Goal: Communication & Community: Ask a question

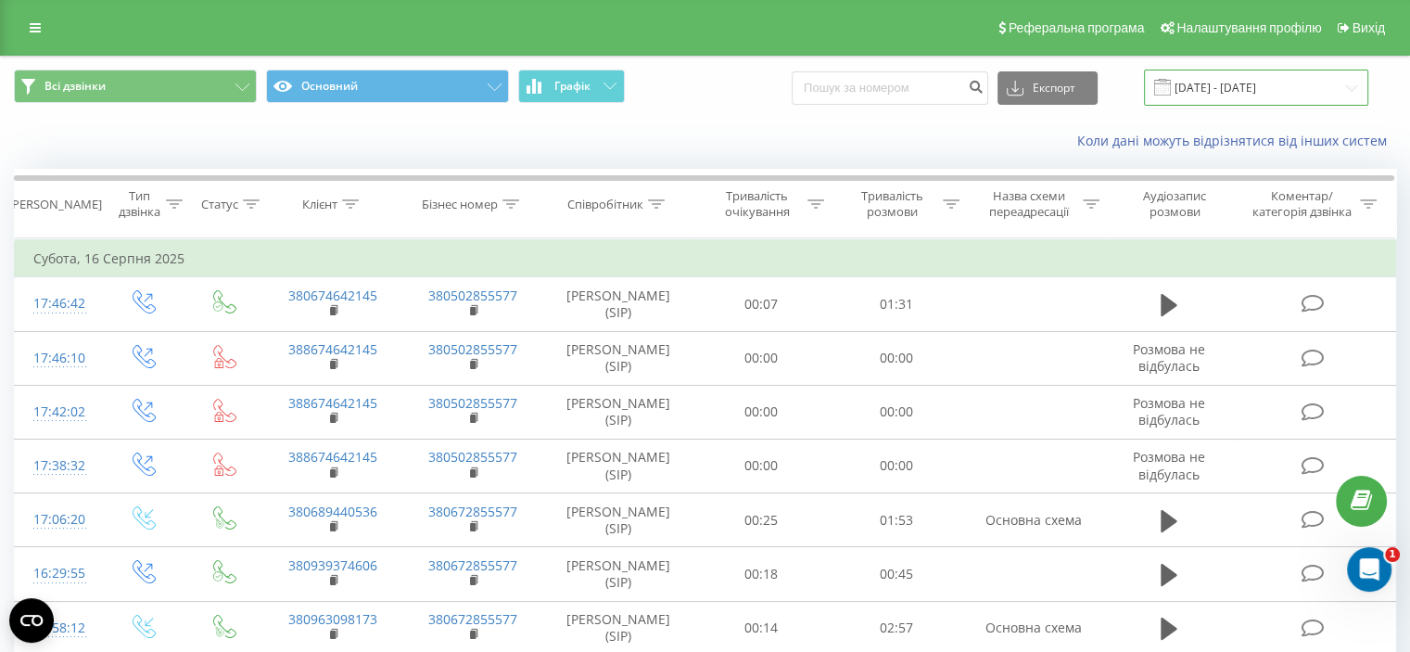
click at [1230, 88] on input "[DATE] - [DATE]" at bounding box center [1256, 88] width 224 height 36
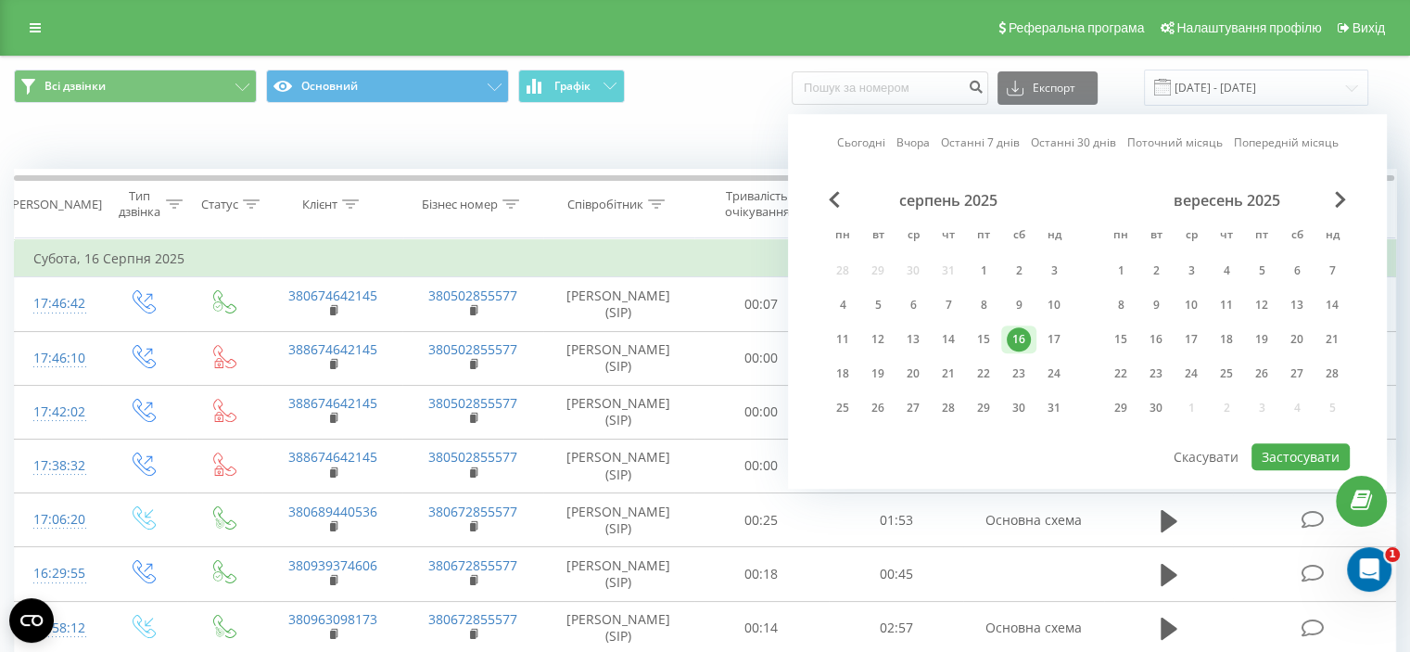
click at [869, 143] on link "Сьогодні" at bounding box center [861, 143] width 48 height 18
click at [1288, 455] on button "Застосувати" at bounding box center [1301, 456] width 98 height 27
type input "[DATE] - [DATE]"
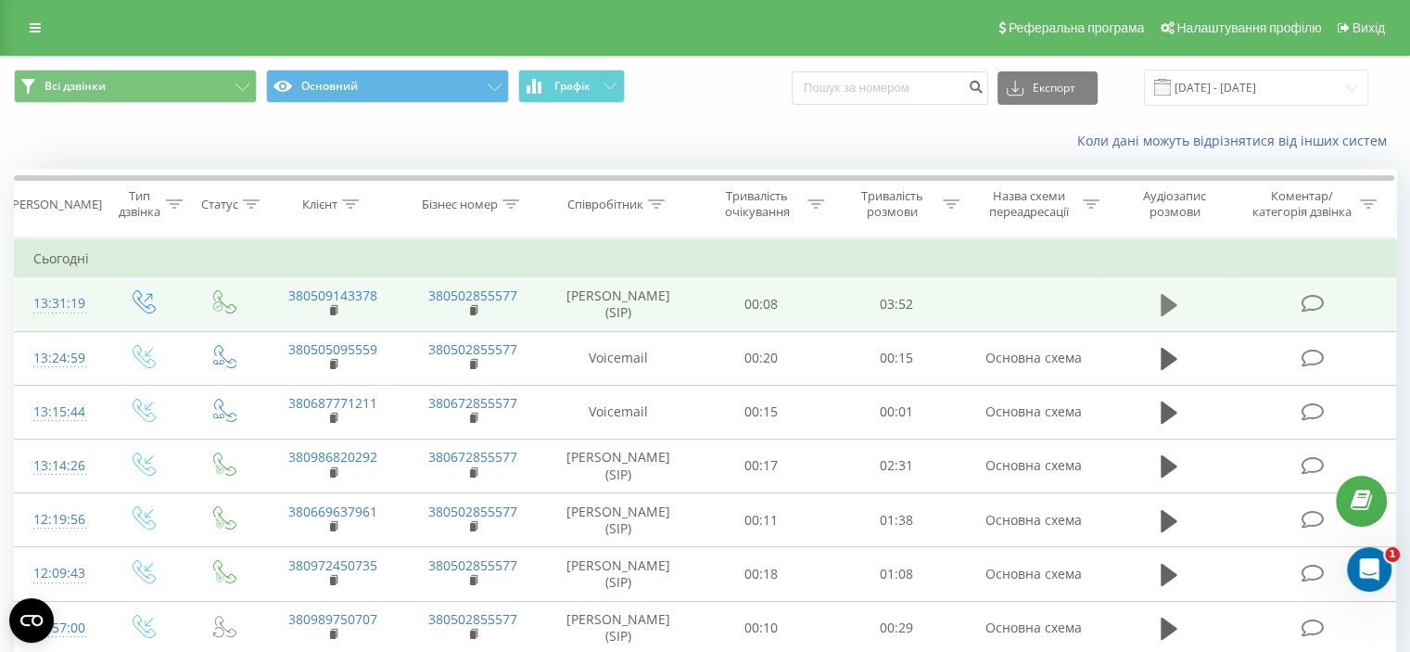
click at [1167, 304] on icon at bounding box center [1169, 305] width 17 height 22
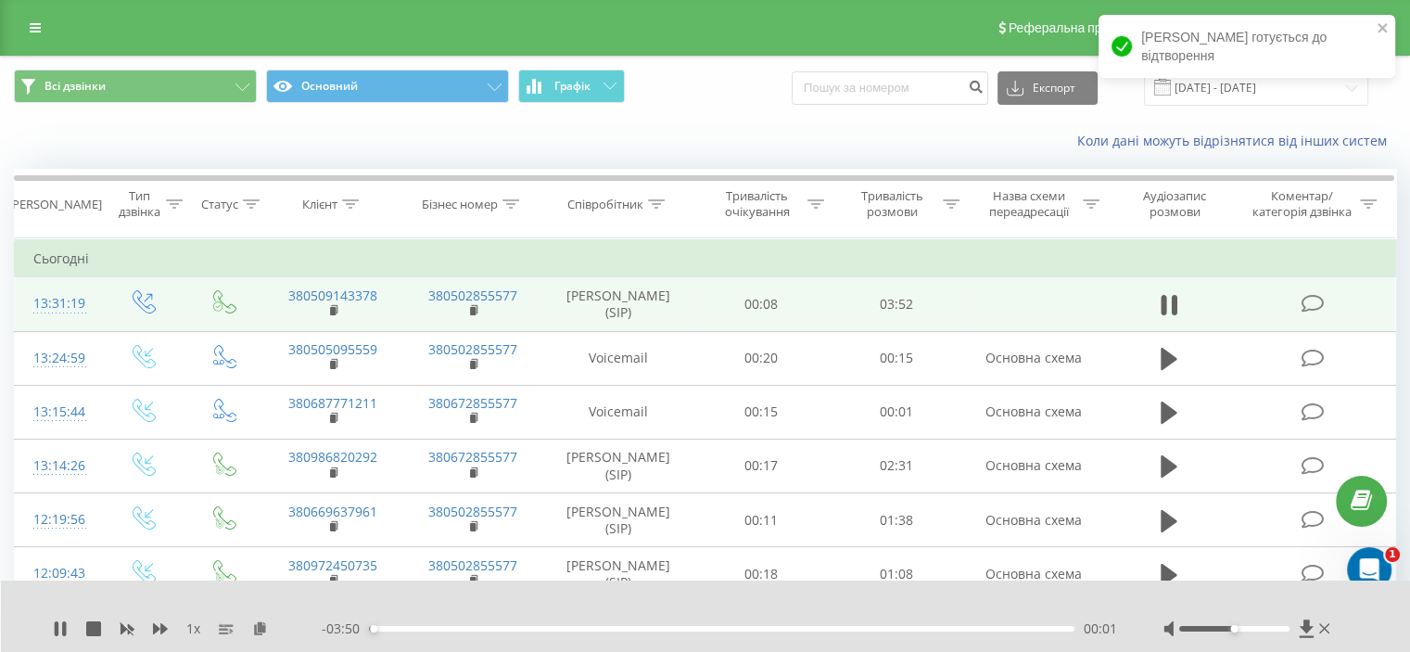
drag, startPoint x: 1206, startPoint y: 633, endPoint x: 1192, endPoint y: 631, distance: 14.2
click at [1192, 631] on div at bounding box center [1249, 628] width 171 height 19
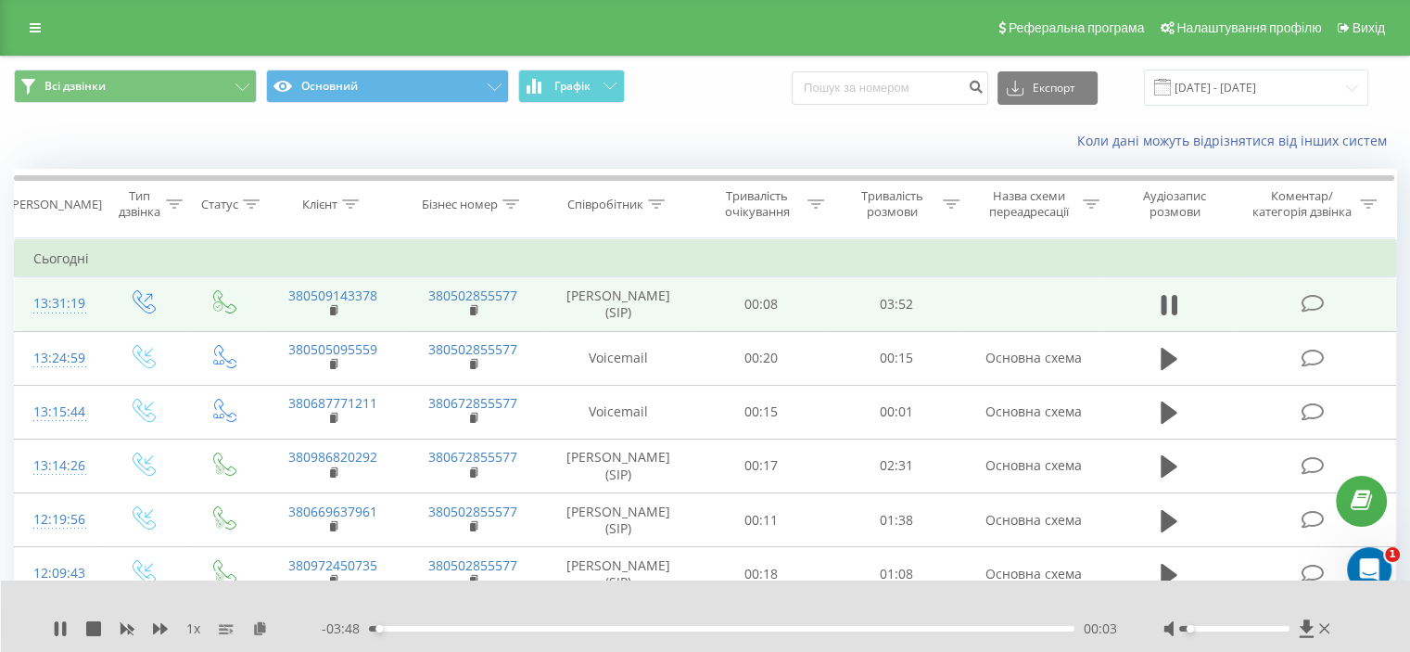
drag, startPoint x: 1205, startPoint y: 629, endPoint x: 1192, endPoint y: 629, distance: 13.9
click at [1192, 629] on div at bounding box center [1235, 629] width 110 height 6
click at [66, 632] on icon at bounding box center [60, 628] width 15 height 15
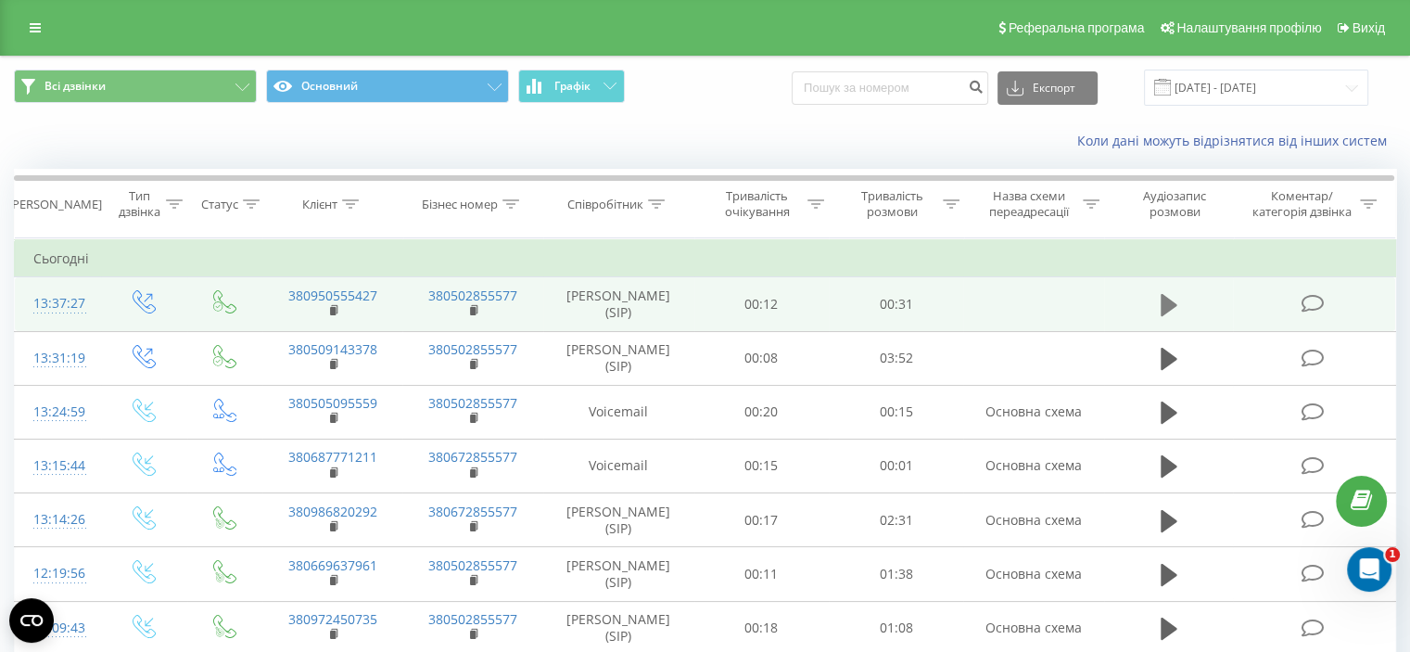
click at [1172, 304] on icon at bounding box center [1169, 305] width 17 height 22
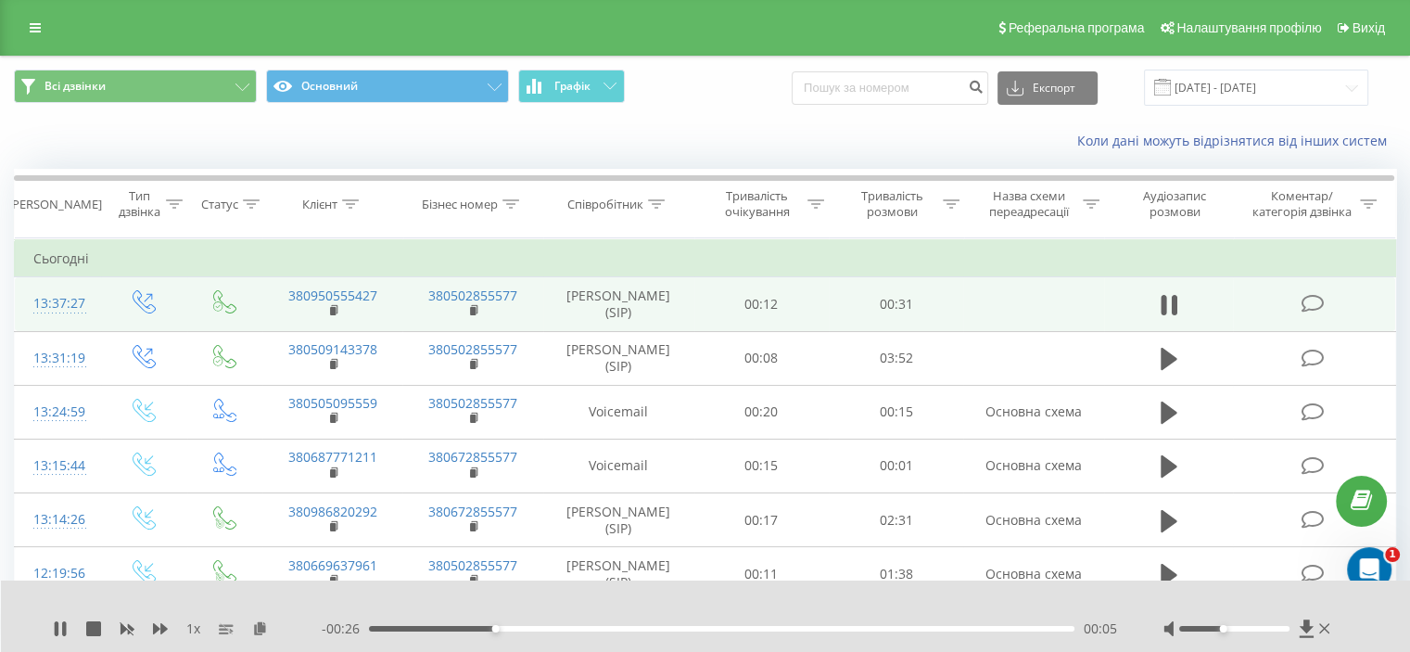
click at [1220, 626] on div at bounding box center [1235, 629] width 110 height 6
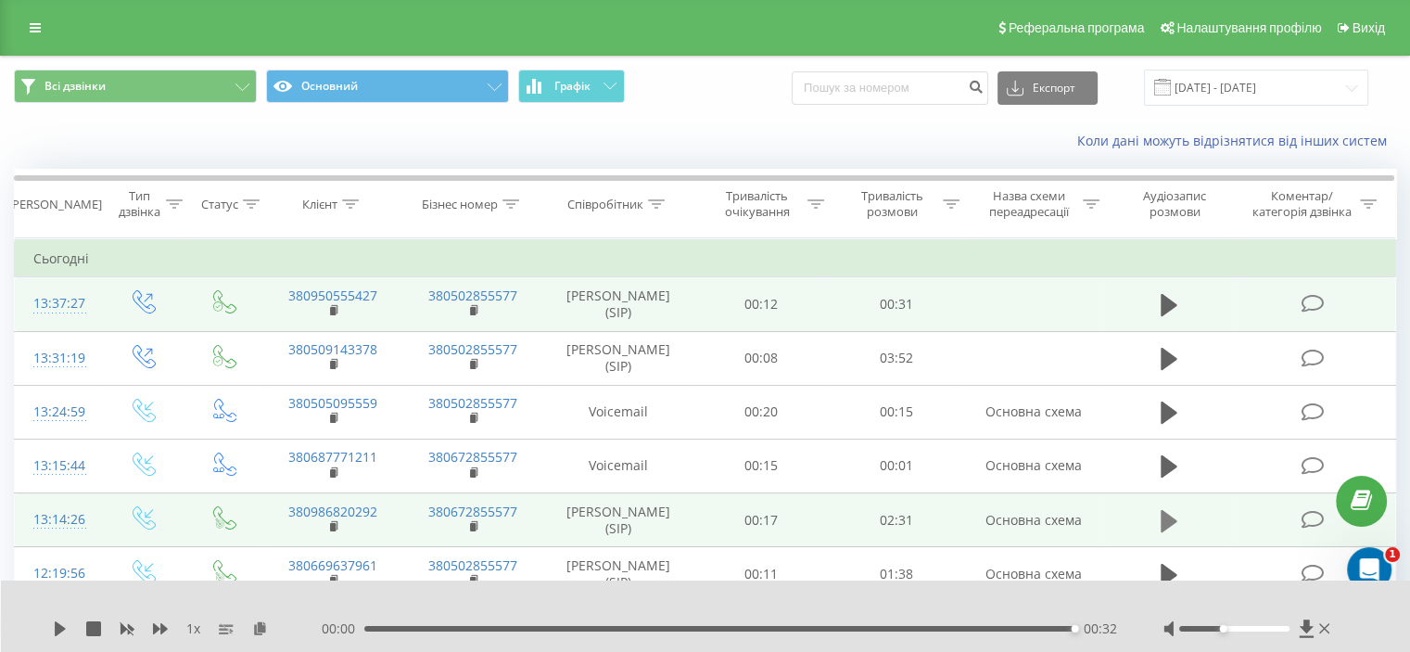
click at [1170, 512] on icon at bounding box center [1169, 521] width 17 height 26
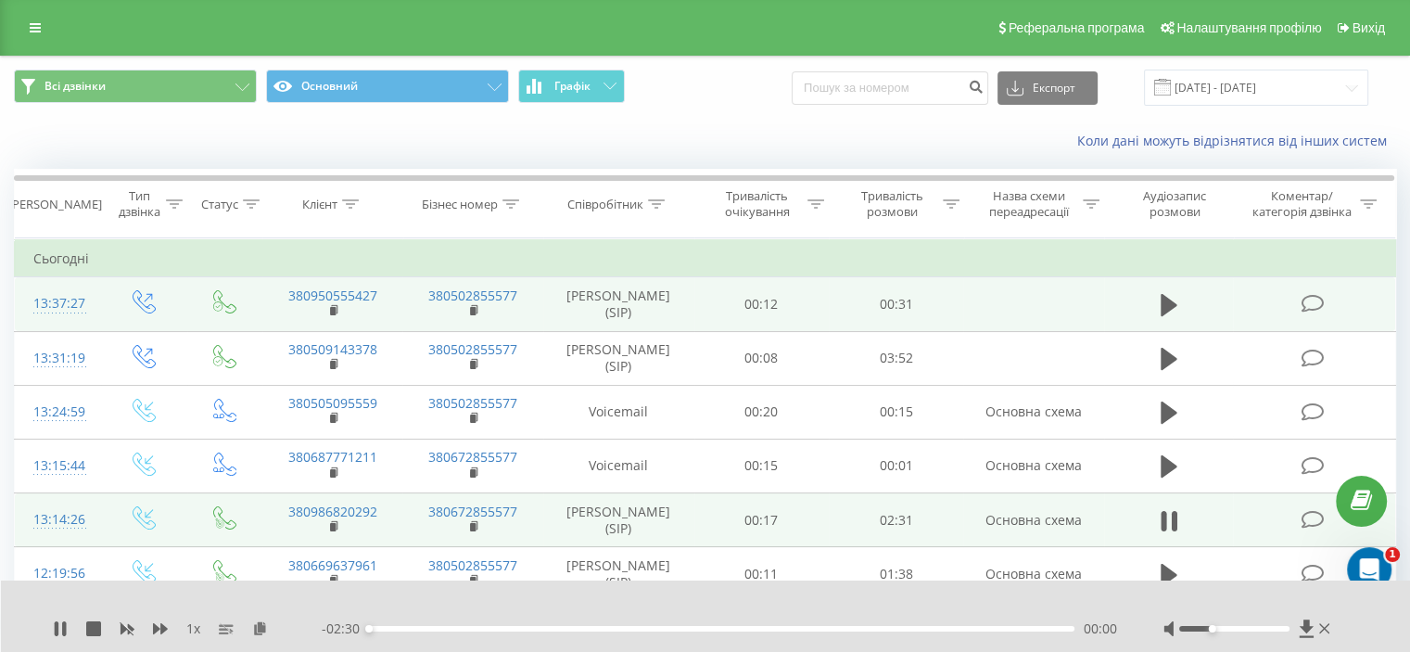
click at [1212, 626] on div at bounding box center [1235, 629] width 110 height 6
click at [1195, 628] on div at bounding box center [1235, 629] width 110 height 6
click at [1187, 626] on div "Accessibility label" at bounding box center [1190, 628] width 7 height 7
click at [94, 622] on icon at bounding box center [93, 628] width 15 height 15
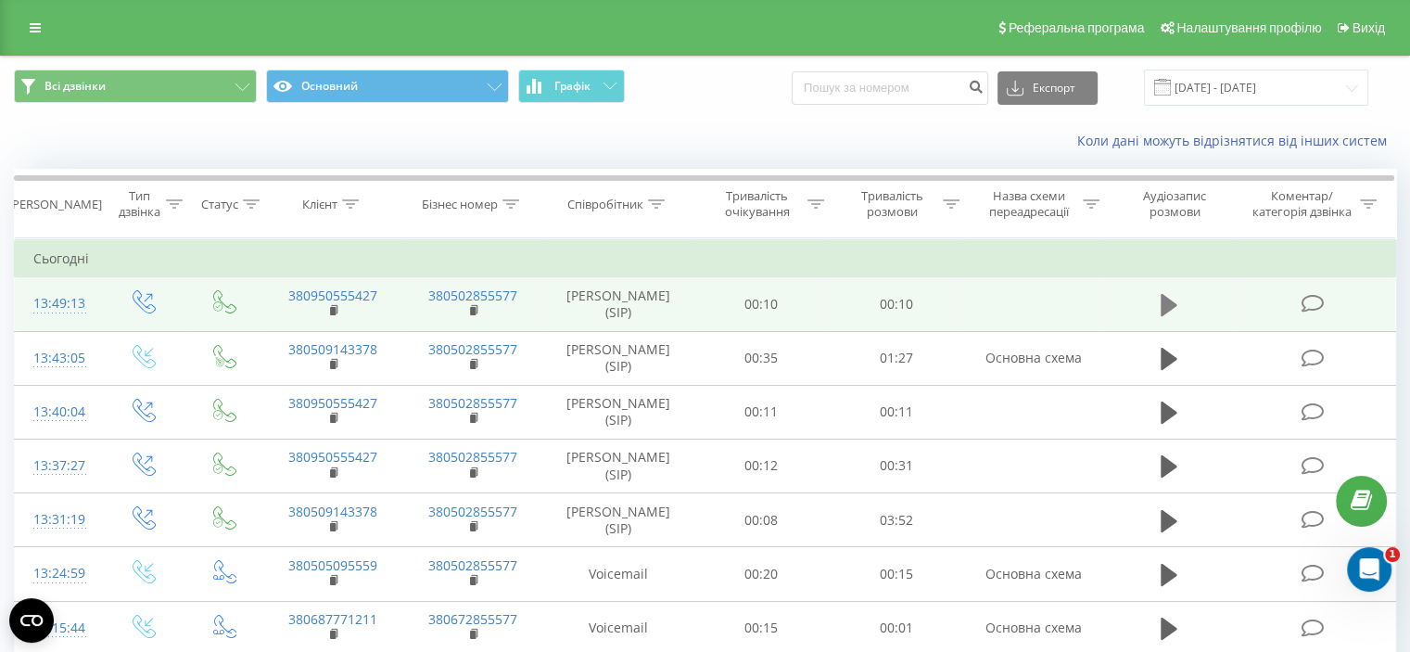
click at [1174, 303] on icon at bounding box center [1169, 305] width 17 height 22
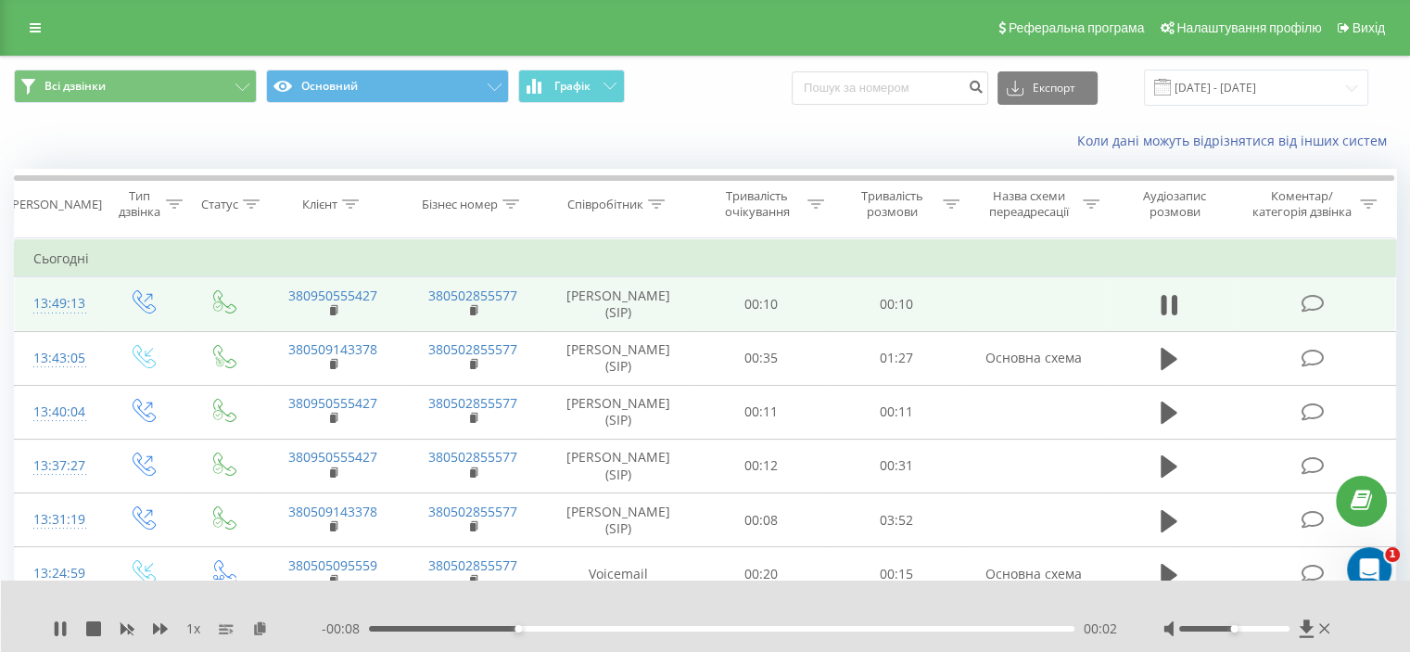
click at [1211, 625] on div at bounding box center [1249, 628] width 171 height 19
click at [1209, 630] on div at bounding box center [1235, 629] width 110 height 6
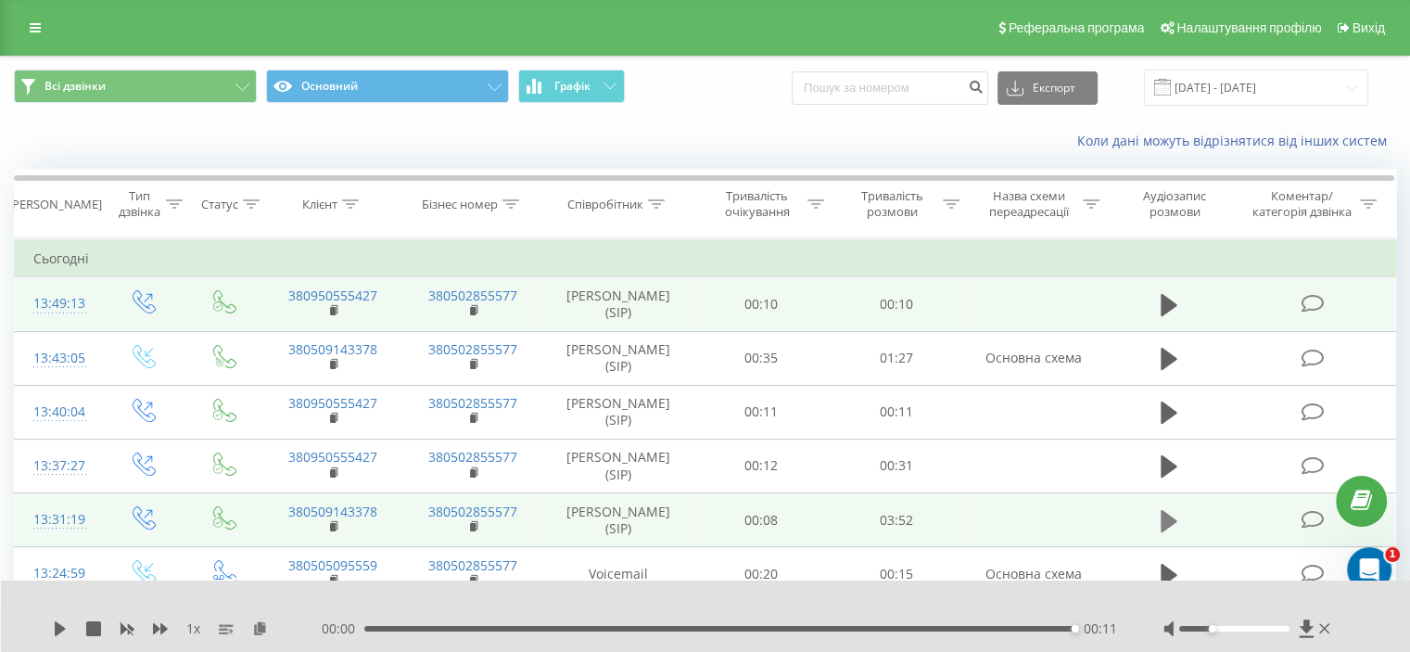
click at [1165, 512] on icon at bounding box center [1169, 520] width 17 height 22
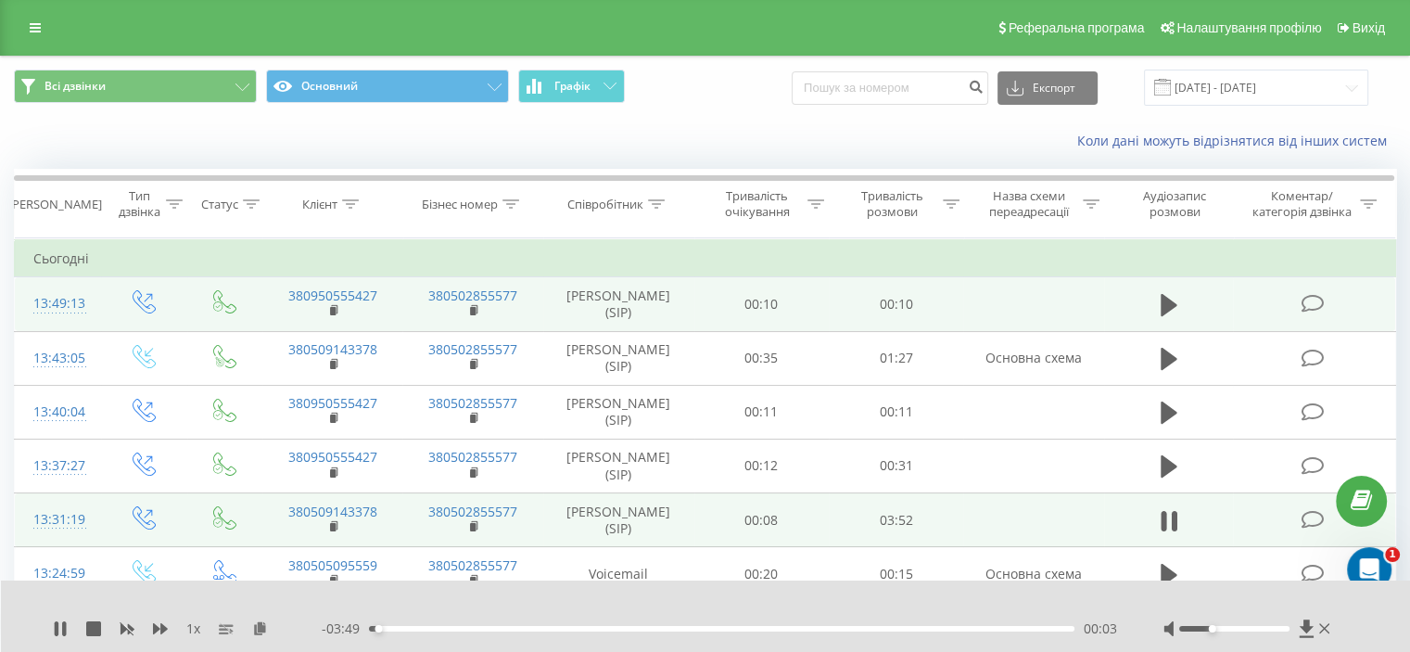
click at [1214, 626] on div at bounding box center [1249, 628] width 171 height 19
click at [1165, 516] on icon at bounding box center [1164, 521] width 6 height 20
click at [37, 23] on icon at bounding box center [35, 27] width 11 height 13
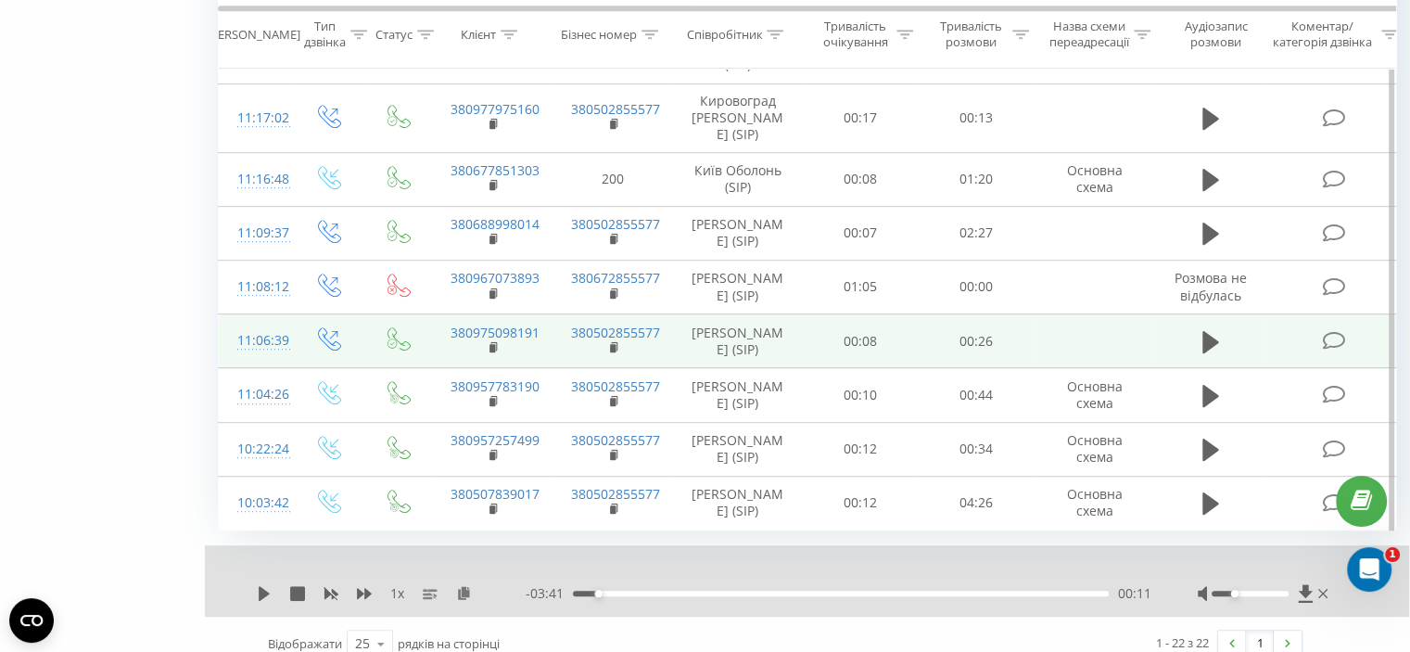
scroll to position [990, 0]
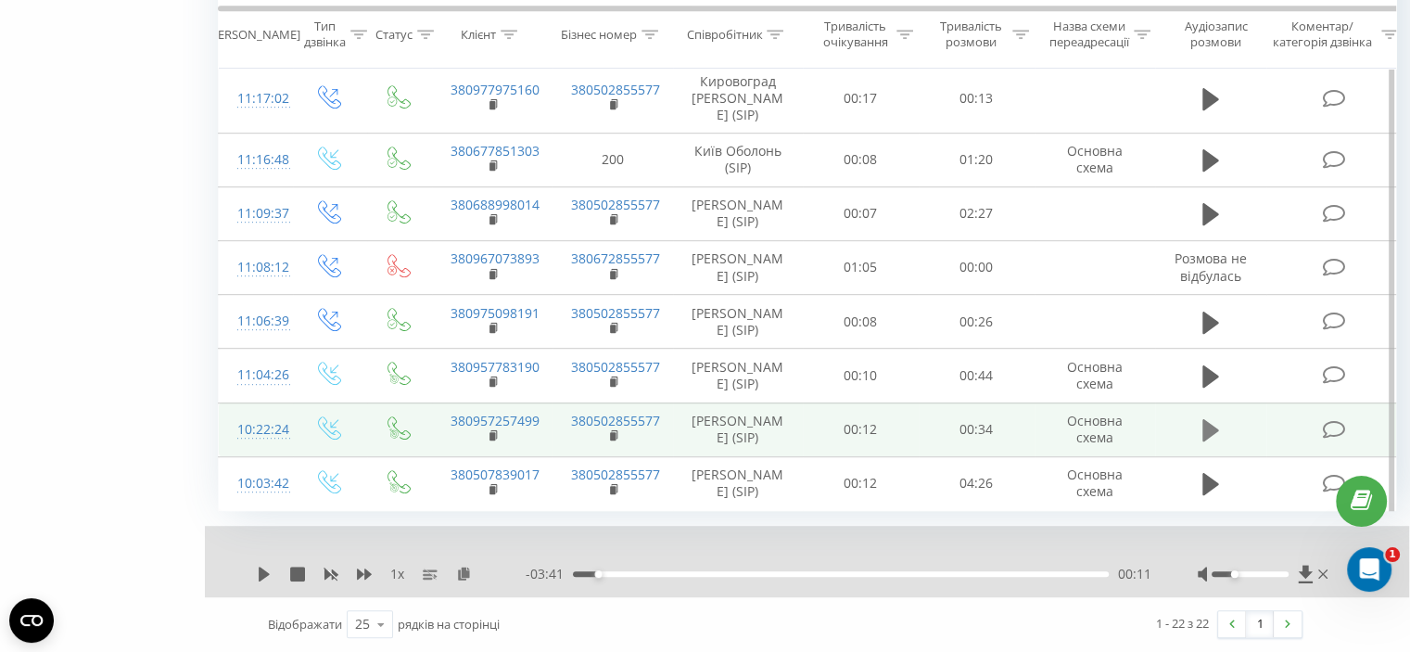
click at [1216, 432] on icon at bounding box center [1211, 430] width 17 height 22
click at [265, 572] on icon at bounding box center [264, 574] width 15 height 15
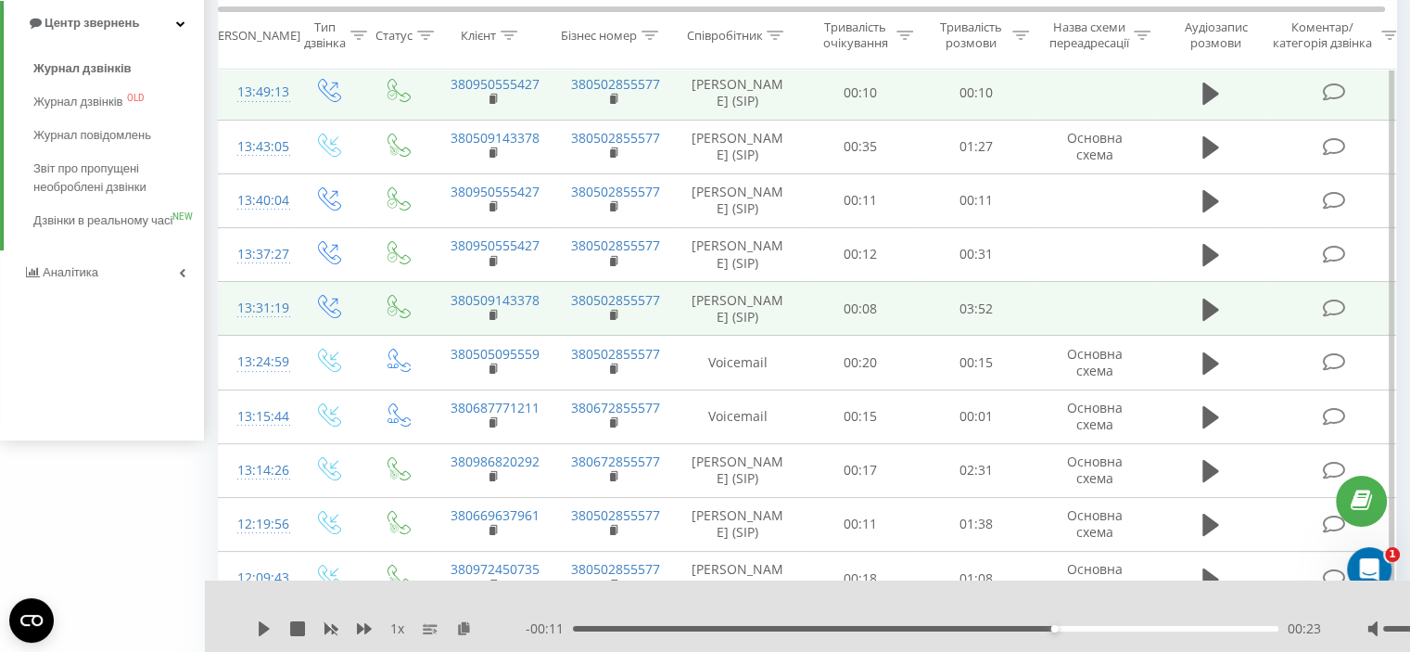
scroll to position [156, 0]
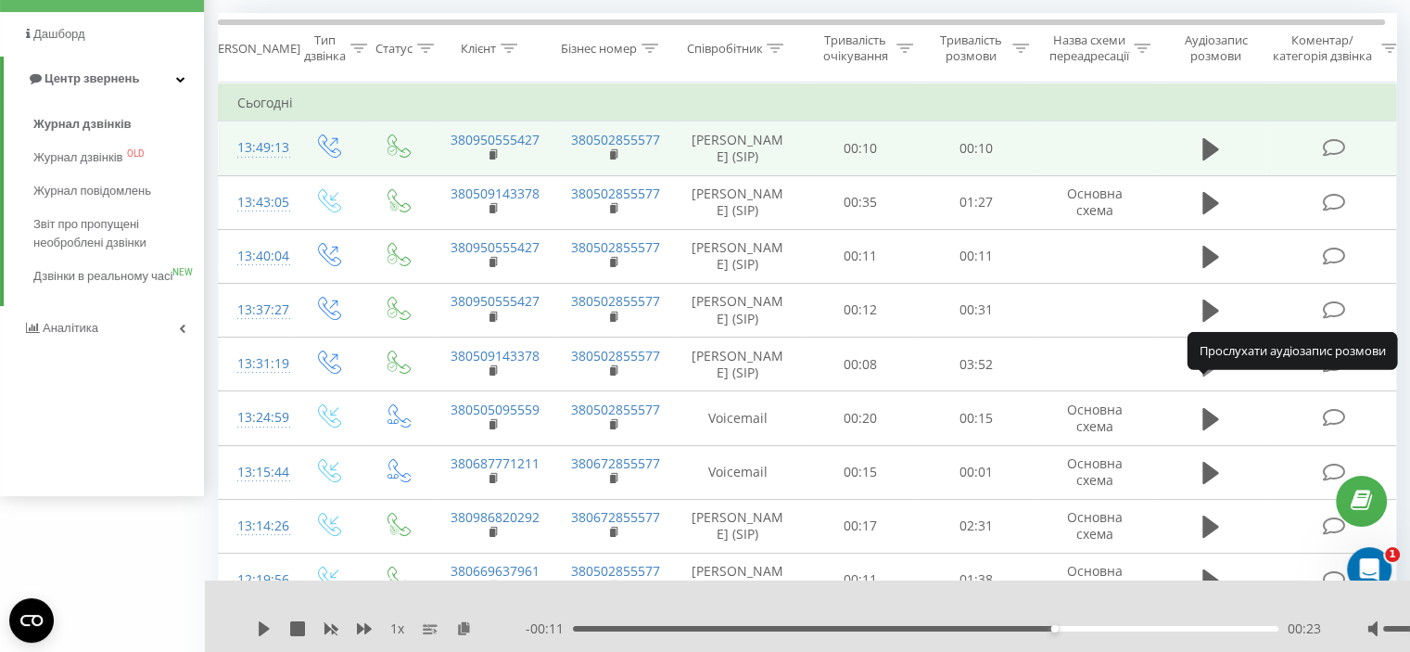
click at [1212, 376] on icon at bounding box center [1211, 364] width 17 height 22
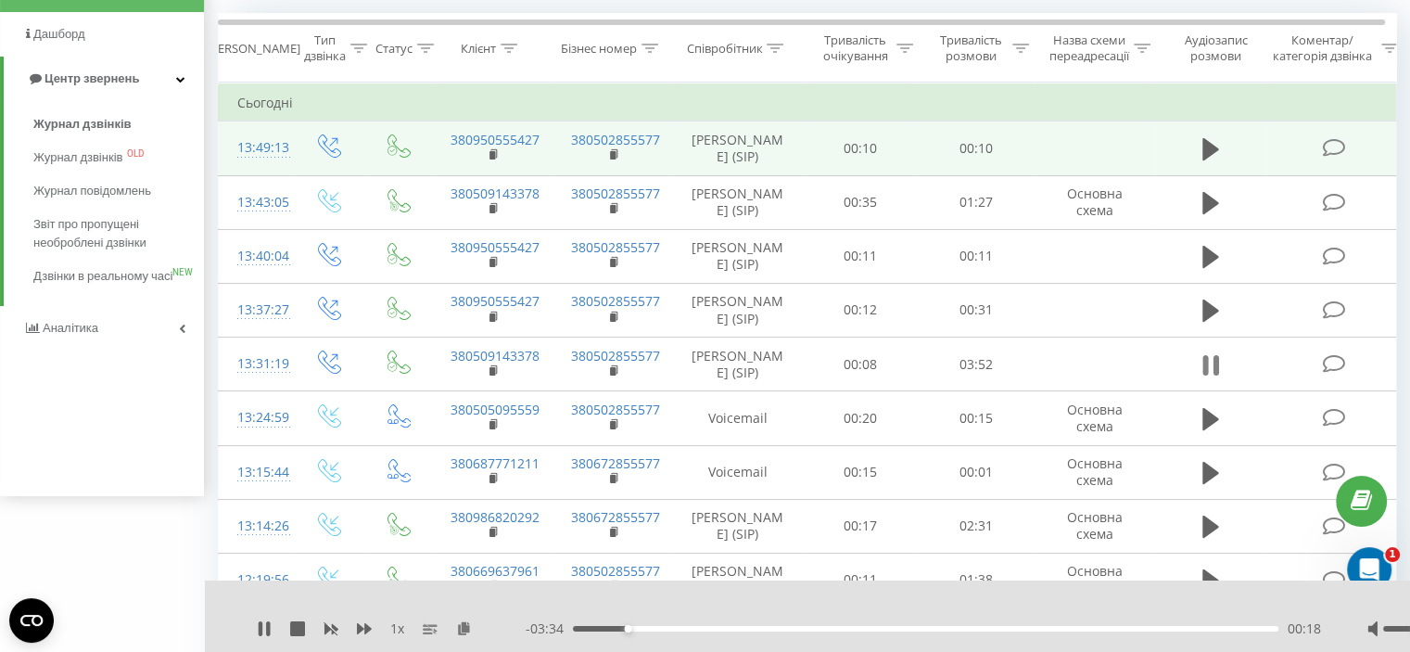
click at [1214, 376] on icon at bounding box center [1216, 365] width 6 height 20
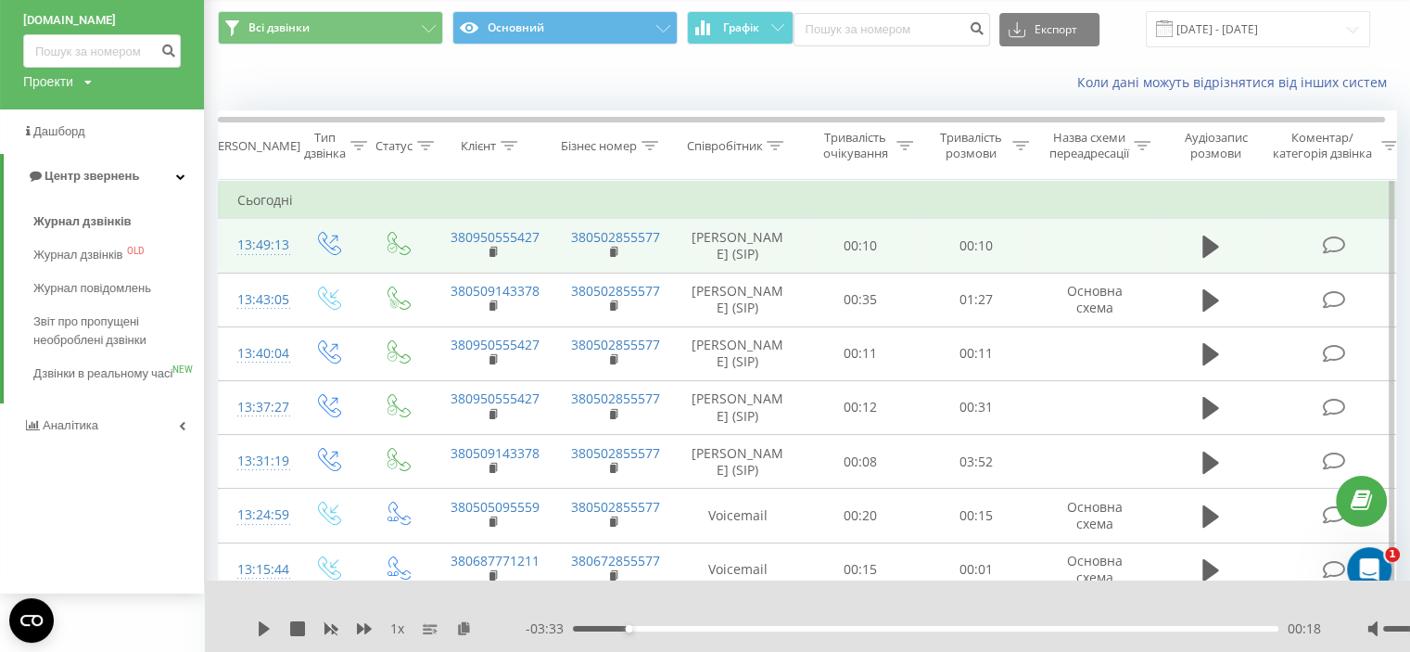
scroll to position [0, 0]
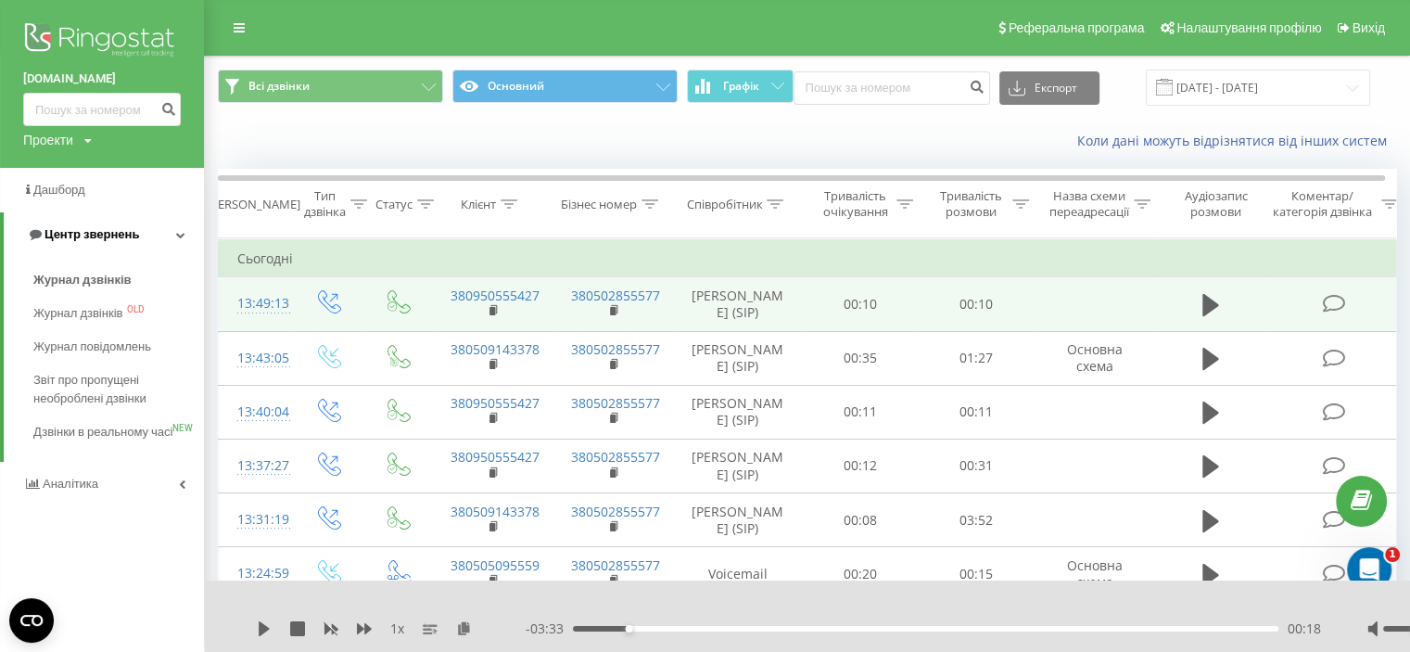
click at [72, 233] on span "Центр звернень" at bounding box center [92, 234] width 95 height 14
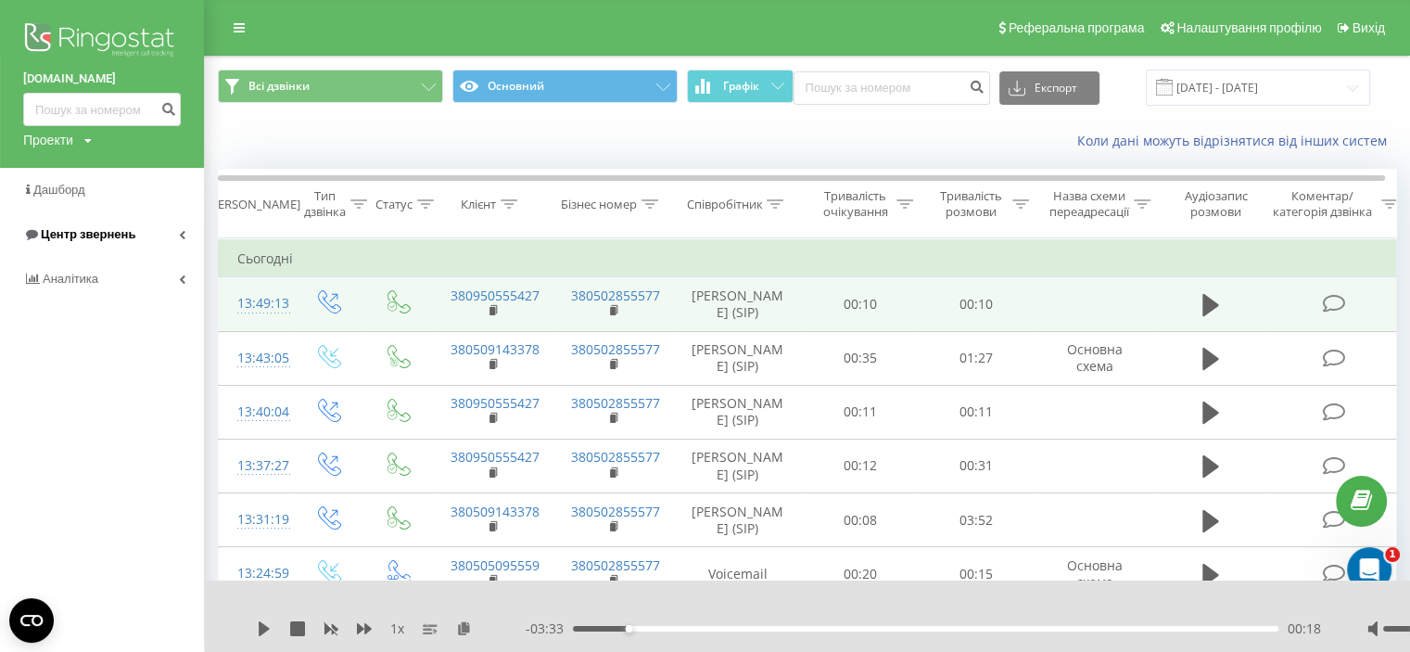
click at [85, 236] on span "Центр звернень" at bounding box center [88, 234] width 95 height 14
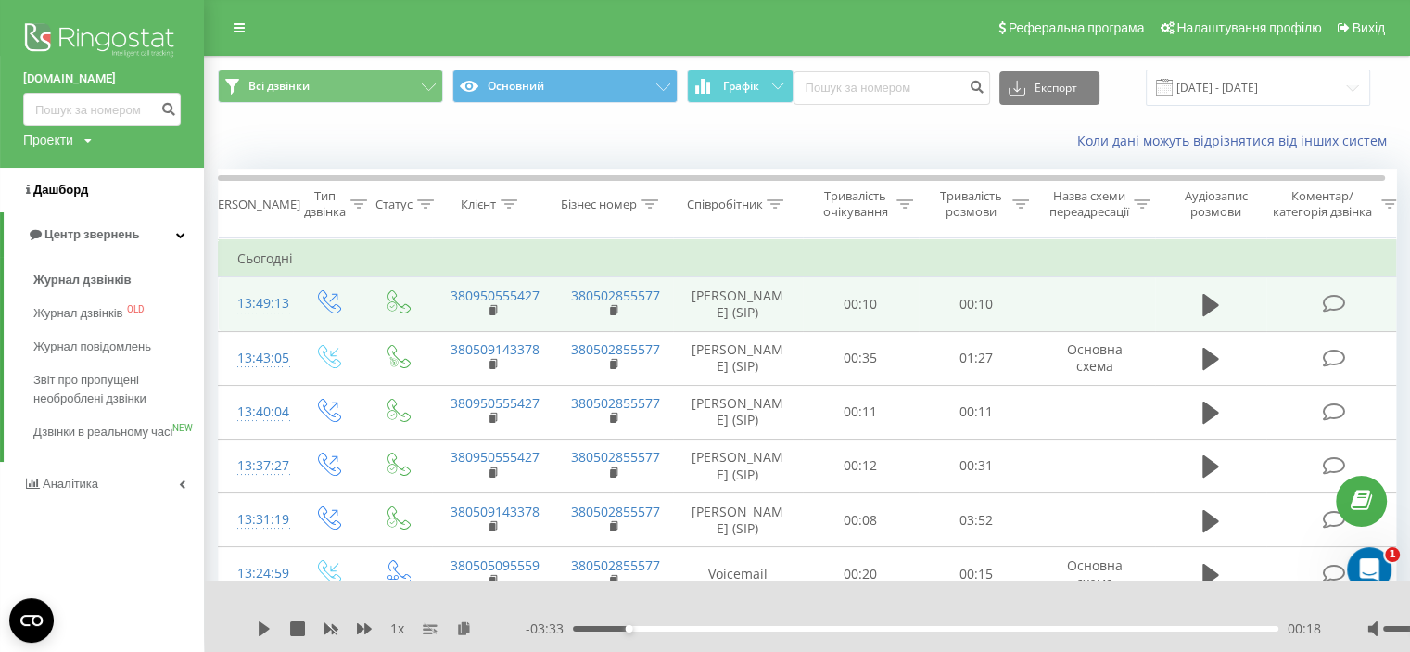
click at [52, 188] on span "Дашборд" at bounding box center [60, 190] width 55 height 14
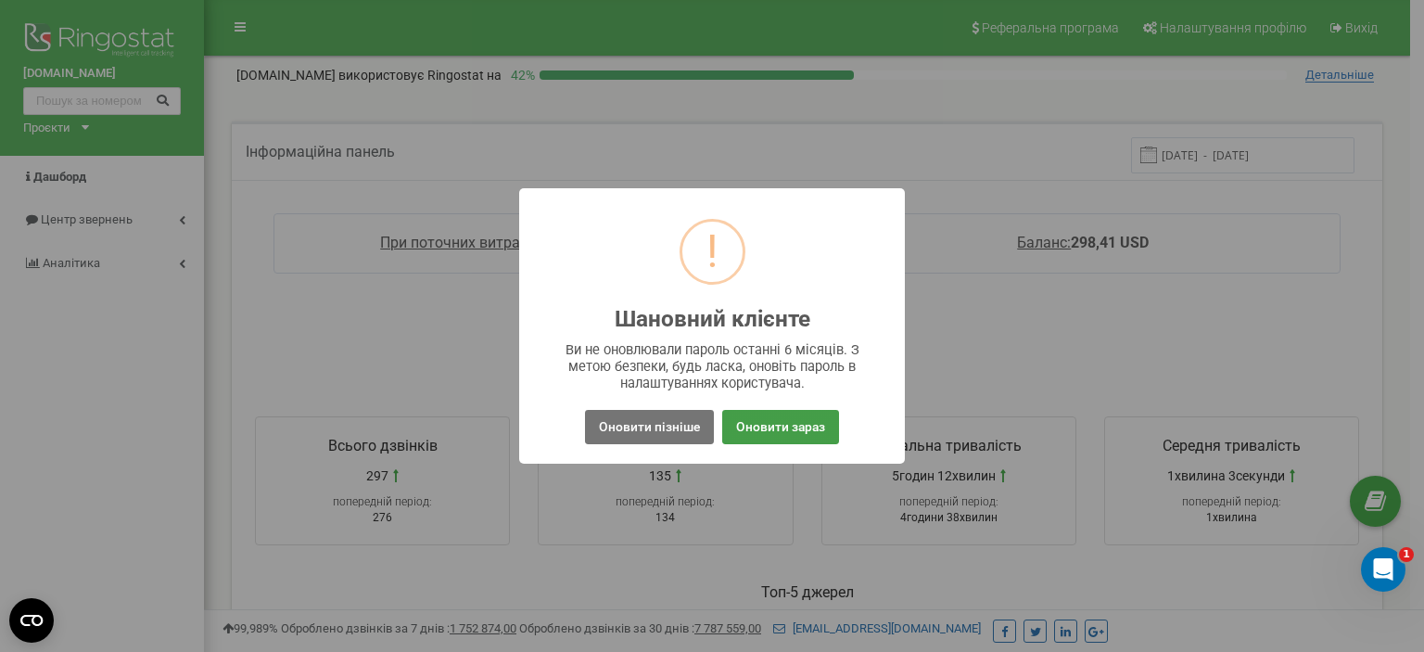
click at [775, 433] on button "Оновити зараз" at bounding box center [780, 427] width 117 height 34
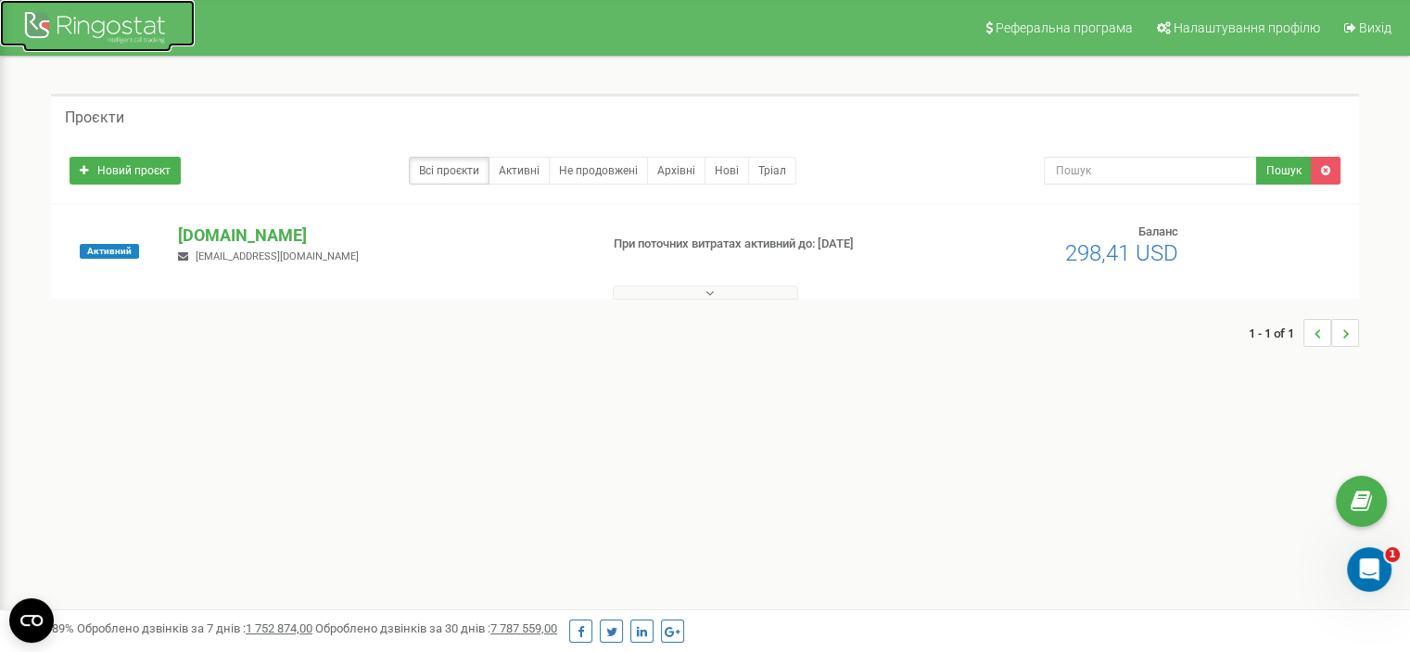
click at [57, 40] on div at bounding box center [97, 29] width 148 height 45
click at [1367, 558] on icon "Відкрити програму для спілкування Intercom" at bounding box center [1367, 567] width 31 height 31
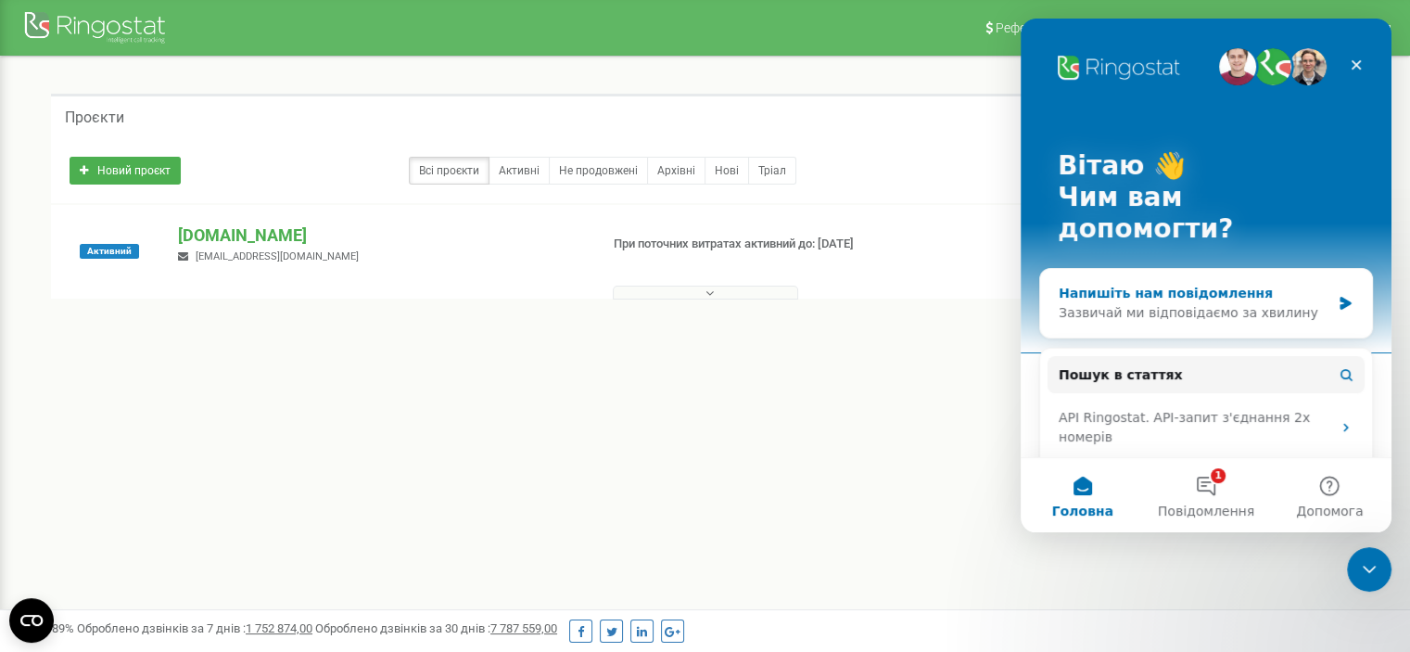
click at [1190, 303] on div "Зазвичай ми відповідаємо за хвилину" at bounding box center [1195, 312] width 272 height 19
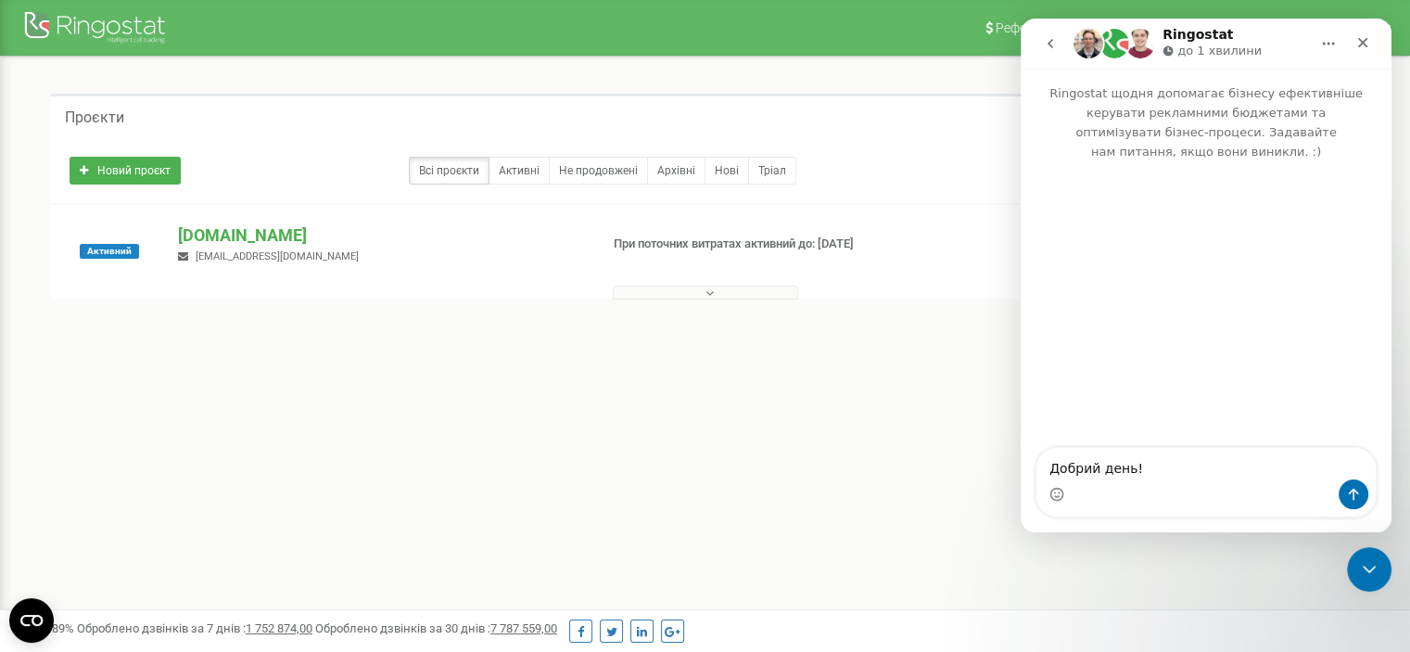
type textarea "Добрий день!"
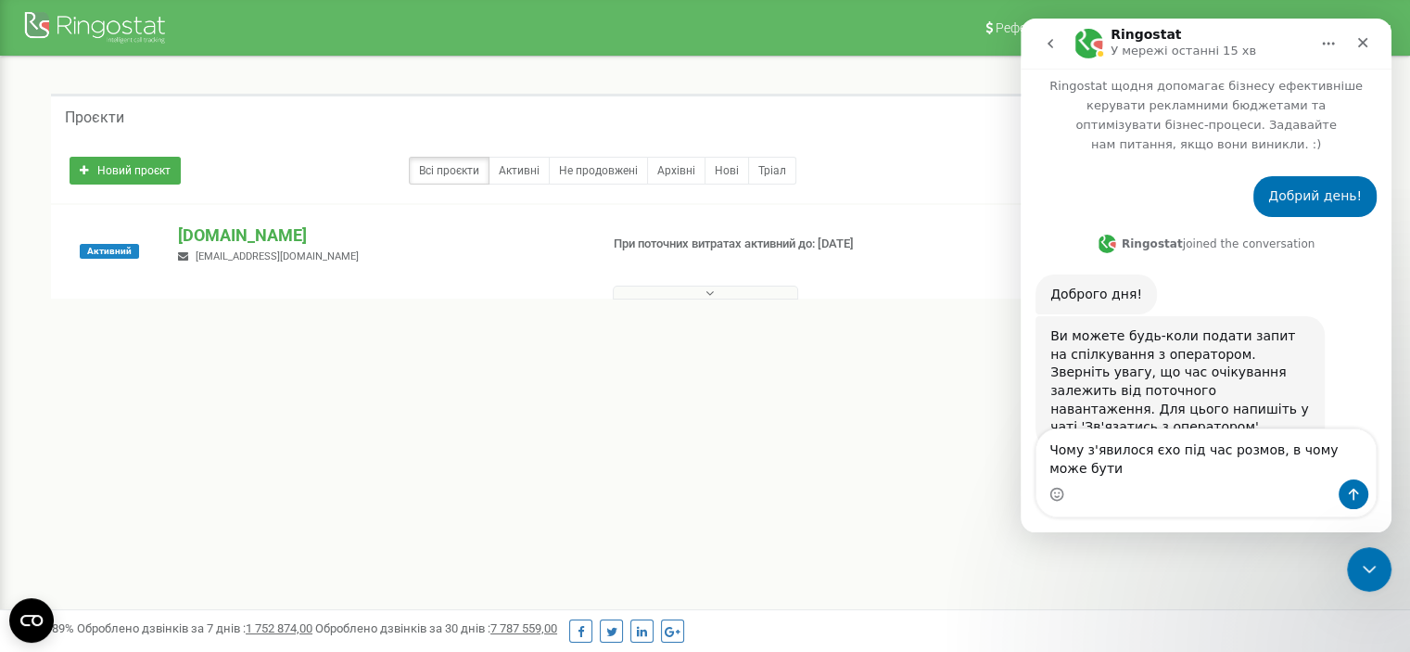
scroll to position [26, 0]
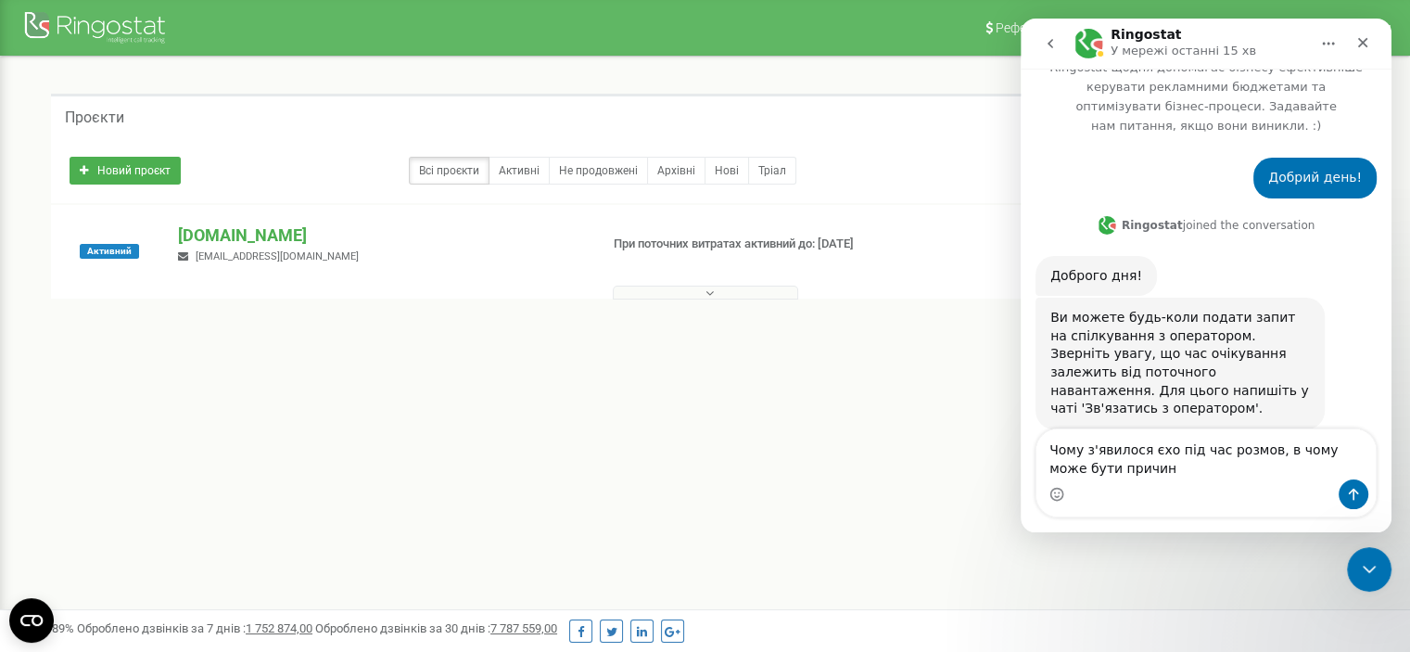
type textarea "Чому з'явилося єхо під час розмов, в чому може бути причина"
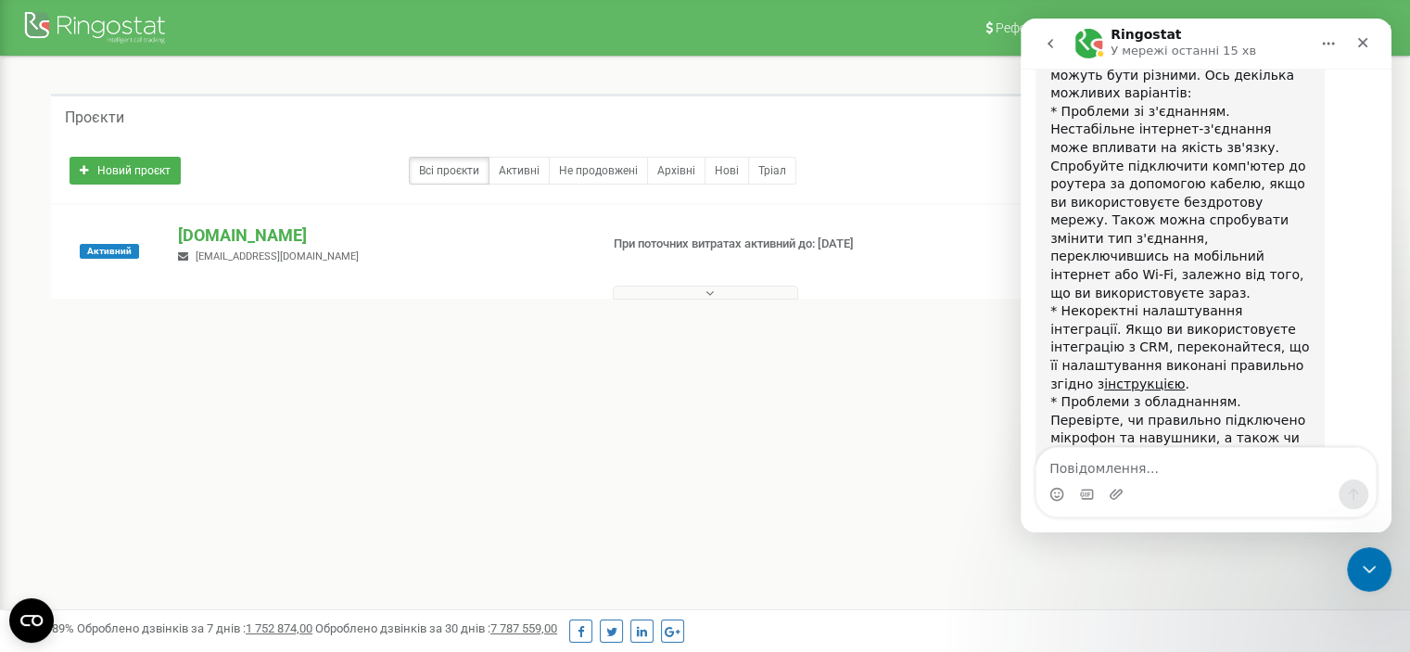
scroll to position [555, 0]
